Goal: Information Seeking & Learning: Learn about a topic

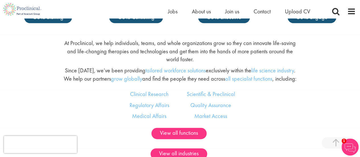
scroll to position [281, 0]
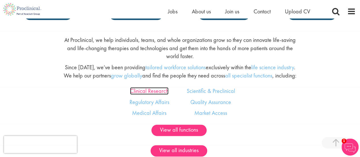
click at [155, 91] on link "Clinical Research" at bounding box center [149, 90] width 38 height 7
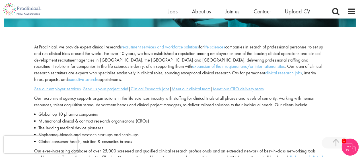
scroll to position [159, 0]
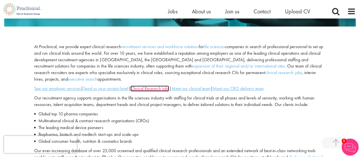
click at [154, 85] on u "Clinical Research jobs" at bounding box center [149, 88] width 39 height 6
